Goal: Task Accomplishment & Management: Complete application form

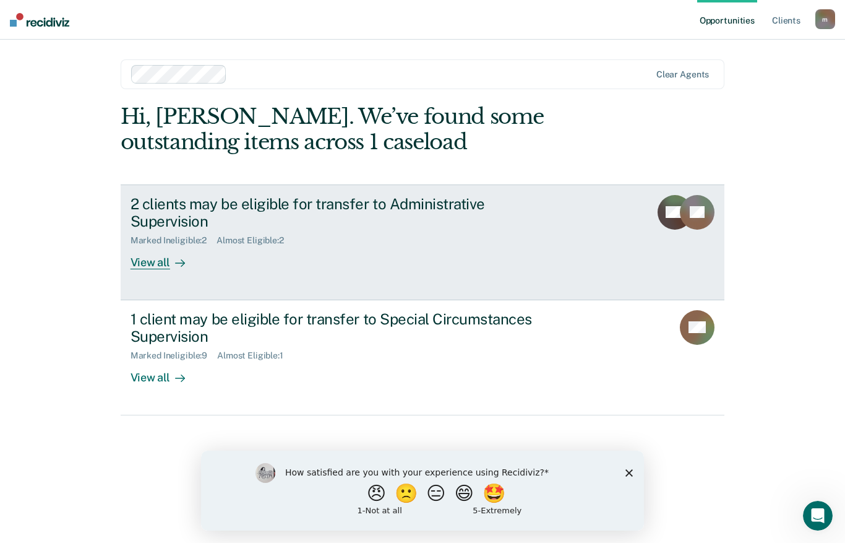
click at [155, 247] on div "View all" at bounding box center [165, 258] width 69 height 24
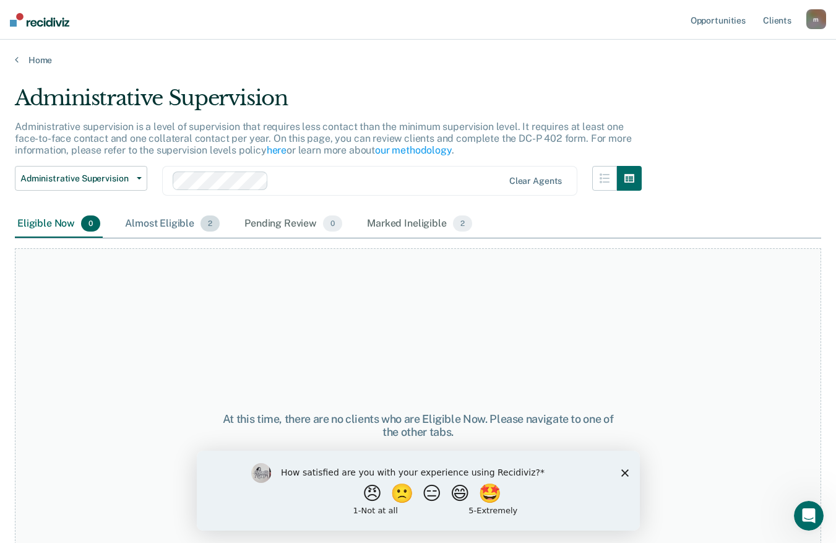
click at [145, 223] on div "Almost Eligible 2" at bounding box center [172, 223] width 100 height 27
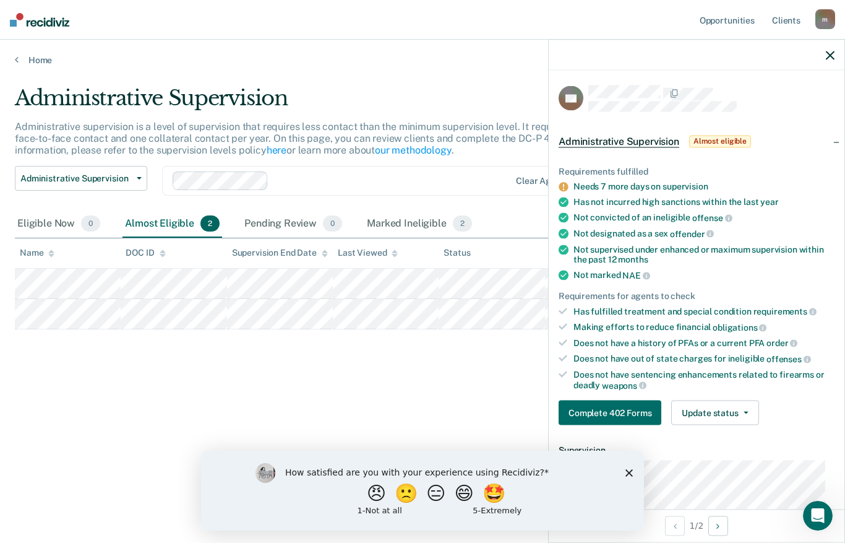
click at [401, 349] on div "Administrative Supervision Administrative supervision is a level of supervision…" at bounding box center [422, 267] width 815 height 364
click at [37, 54] on link "Home" at bounding box center [422, 59] width 815 height 11
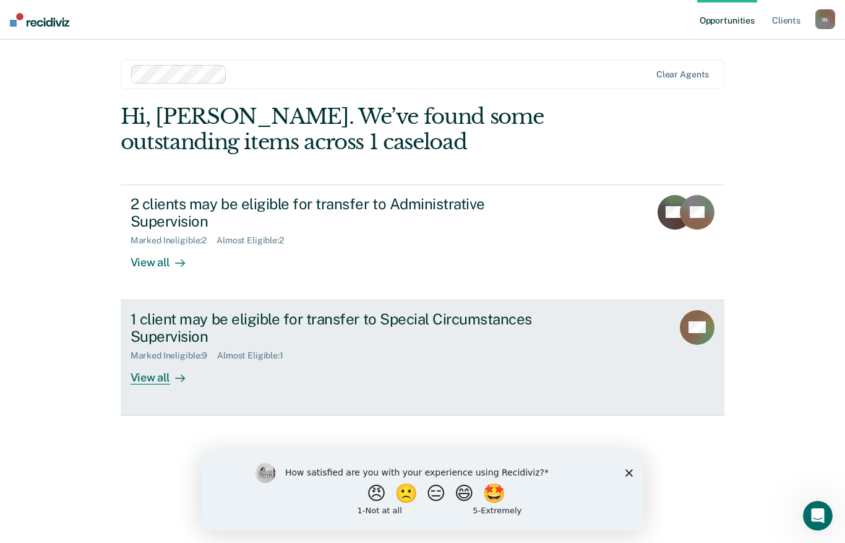
click at [187, 361] on div "View all" at bounding box center [165, 373] width 69 height 24
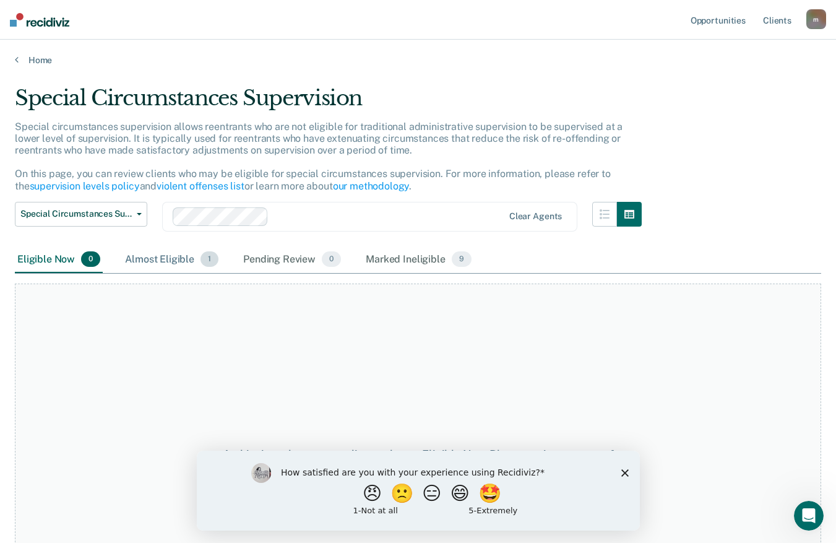
click at [189, 259] on div "Almost Eligible 1" at bounding box center [171, 259] width 98 height 27
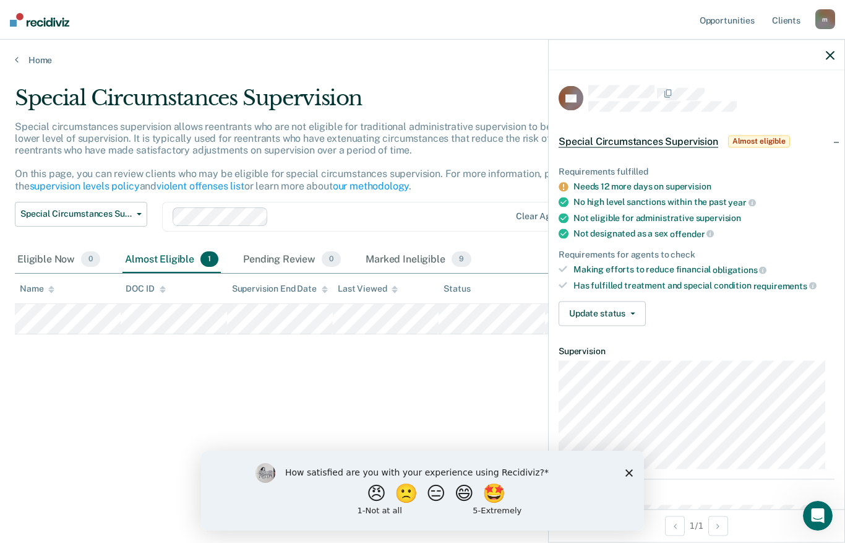
click at [426, 382] on div "Special Circumstances Supervision Special circumstances supervision allows reen…" at bounding box center [422, 267] width 815 height 364
click at [835, 56] on div at bounding box center [697, 55] width 296 height 31
click at [832, 54] on icon "button" at bounding box center [830, 55] width 9 height 9
click at [827, 54] on icon "button" at bounding box center [830, 55] width 9 height 9
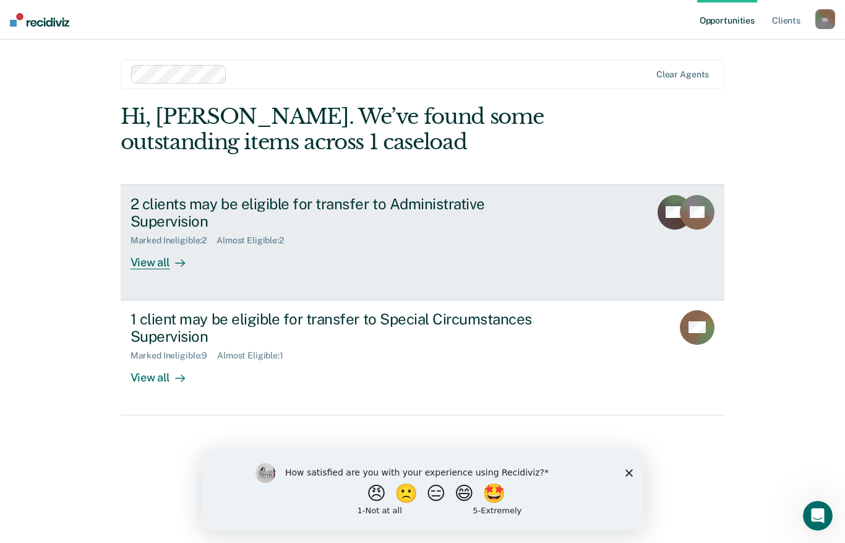
click at [179, 267] on link "2 clients may be eligible for transfer to Administrative Supervision Marked Ine…" at bounding box center [423, 242] width 604 height 116
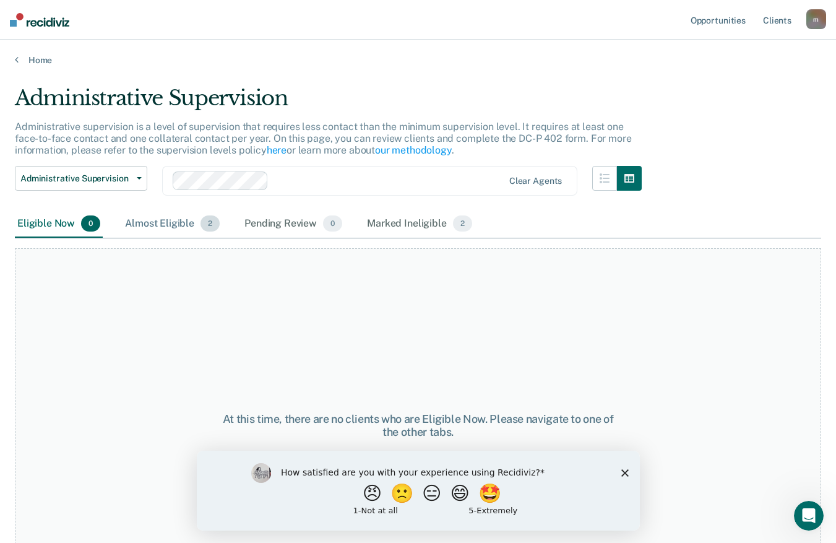
click at [187, 224] on div "Almost Eligible 2" at bounding box center [172, 223] width 100 height 27
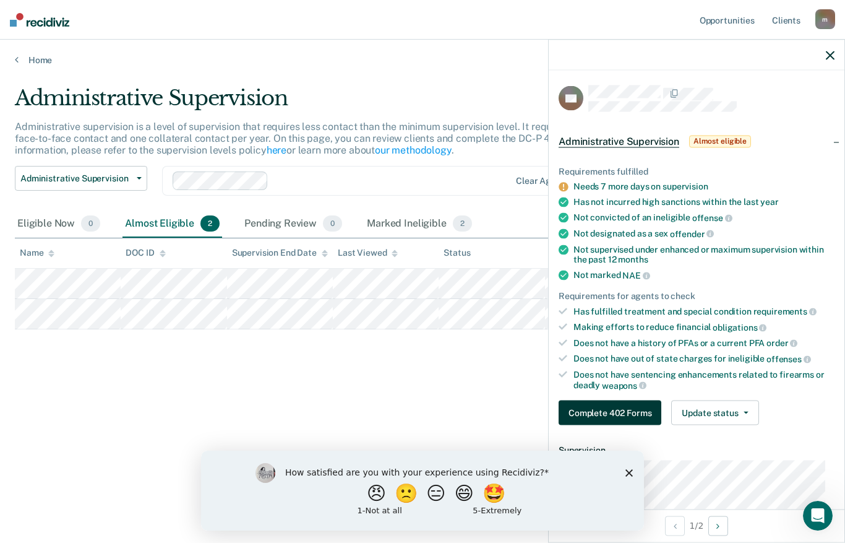
click at [611, 405] on button "Complete 402 Forms" at bounding box center [610, 412] width 103 height 25
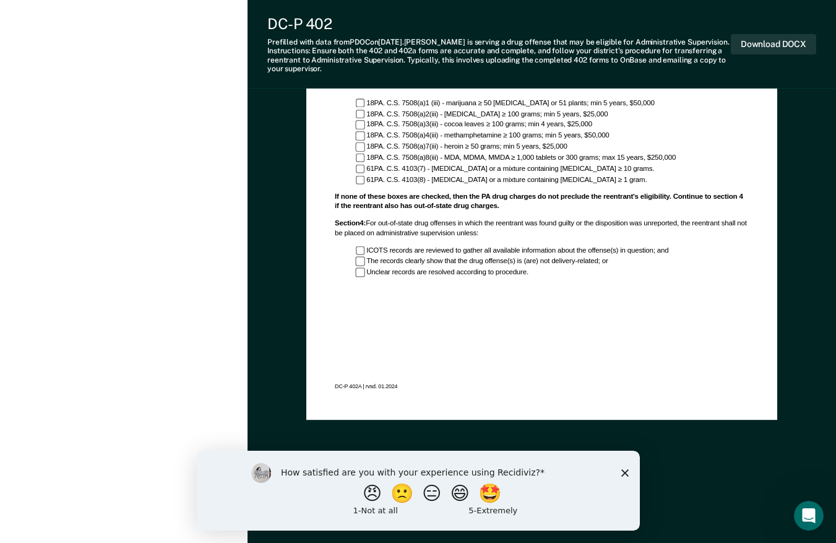
scroll to position [943, 0]
click at [619, 473] on div "How satisfied are you with your experience using Recidiviz? 😠 🙁 😑 😄 🤩 1 - Not a…" at bounding box center [417, 490] width 443 height 80
click at [621, 472] on icon "Close survey" at bounding box center [624, 471] width 7 height 7
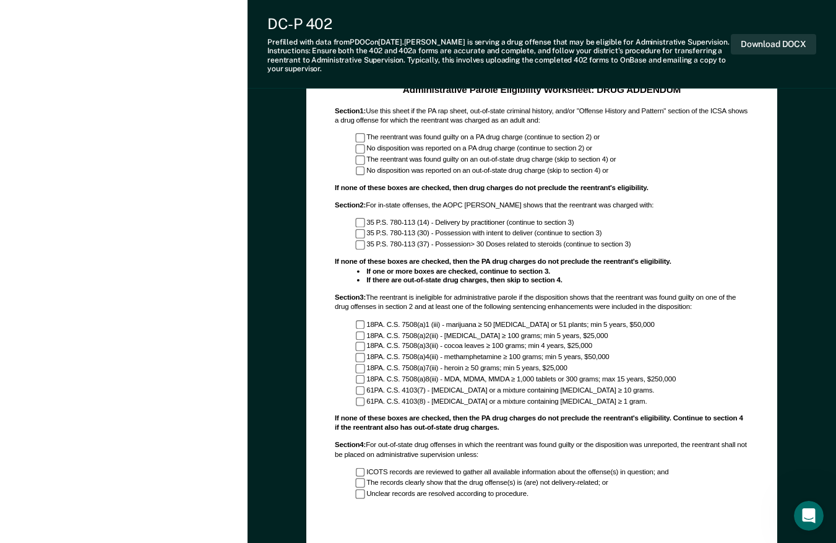
scroll to position [696, 0]
